Goal: Check status

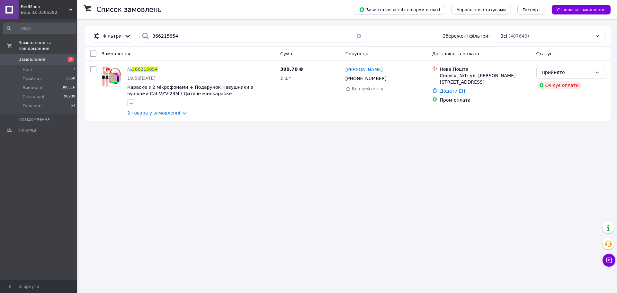
click at [64, 7] on span "RedMoon" at bounding box center [45, 7] width 48 height 6
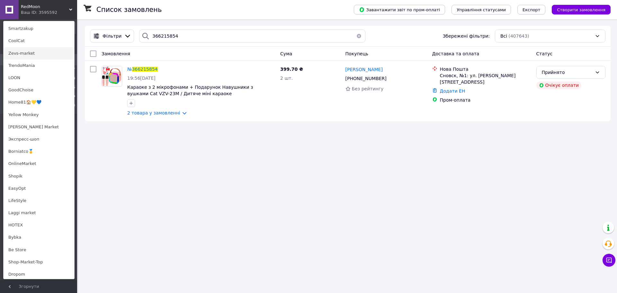
scroll to position [387, 0]
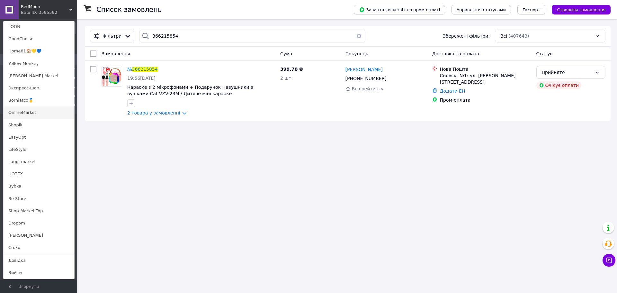
click at [30, 113] on link "OnlineMarket" at bounding box center [39, 112] width 71 height 12
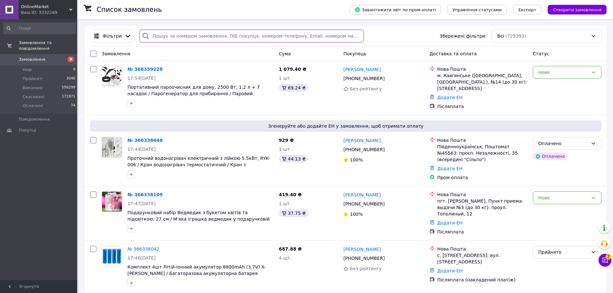
click at [185, 35] on input "search" at bounding box center [251, 36] width 224 height 13
paste input "366240415"
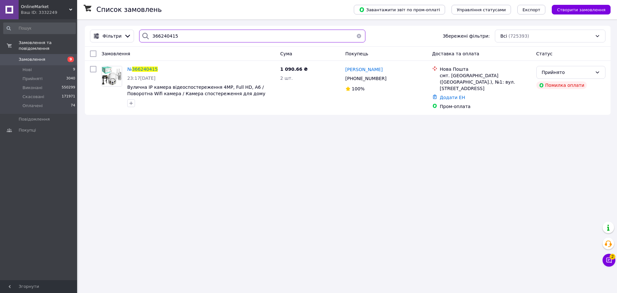
type input "366240415"
